Goal: Task Accomplishment & Management: Use online tool/utility

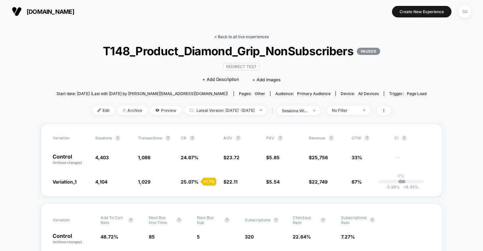
click at [232, 36] on link "< Back to all live experiences" at bounding box center [241, 36] width 55 height 5
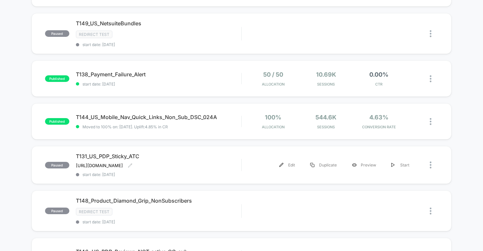
scroll to position [257, 0]
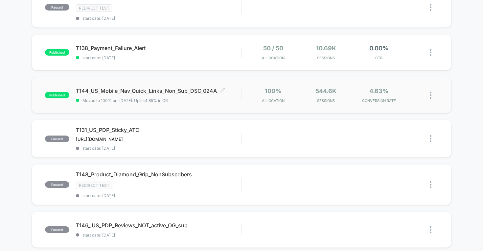
click at [192, 91] on span "T144_US_Mobile_Nav_Quick_Links_Non_Sub_DSC_024A Click to edit experience details" at bounding box center [158, 90] width 165 height 7
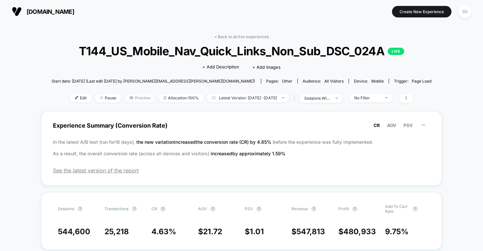
click at [130, 94] on span "Preview" at bounding box center [139, 97] width 31 height 9
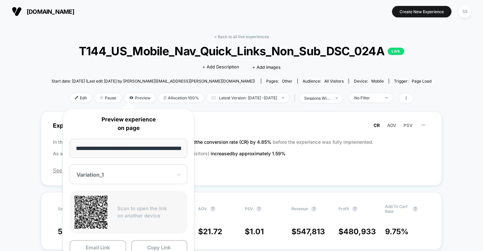
scroll to position [0, 22]
click at [139, 150] on input "**********" at bounding box center [129, 148] width 118 height 19
click at [164, 247] on button "Copy Link" at bounding box center [159, 247] width 56 height 15
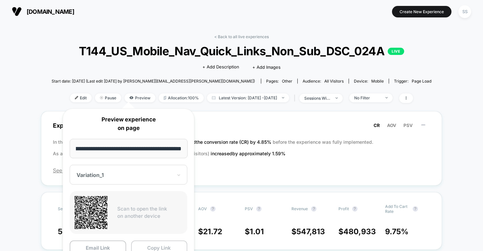
scroll to position [0, 0]
